Goal: Find specific page/section: Find specific page/section

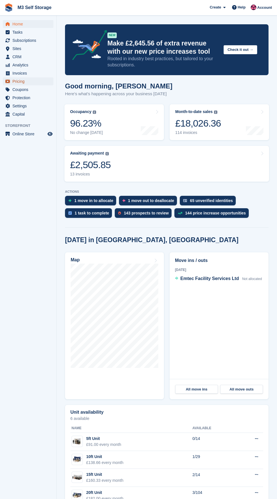
click at [47, 79] on link "Pricing" at bounding box center [28, 81] width 51 height 8
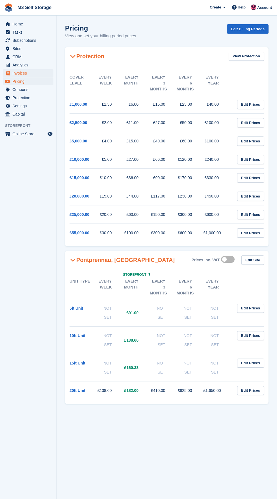
click at [47, 73] on link "Invoices" at bounding box center [28, 73] width 51 height 8
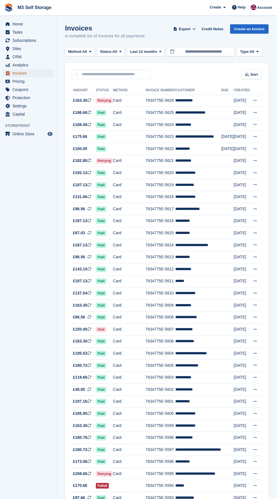
click at [32, 74] on span "Invoices" at bounding box center [29, 73] width 34 height 8
